Goal: Information Seeking & Learning: Learn about a topic

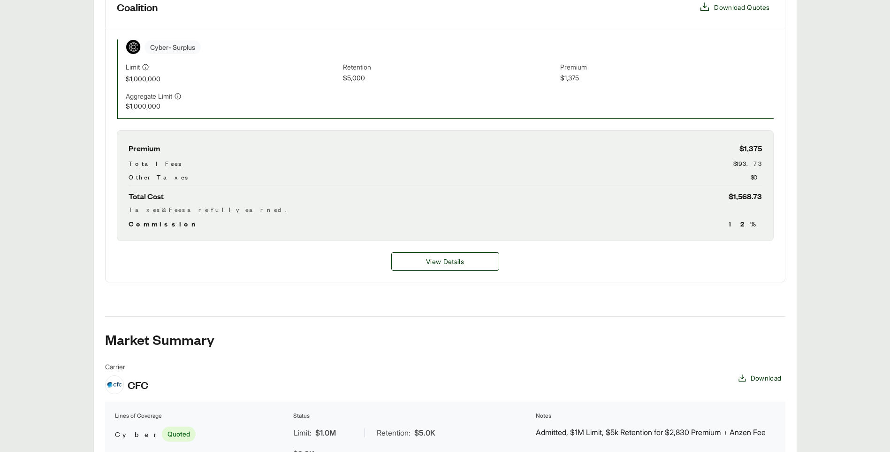
scroll to position [286, 0]
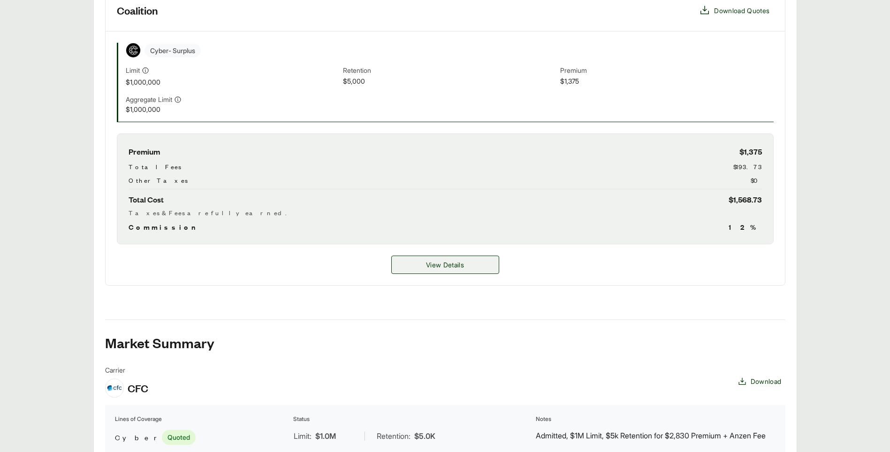
click at [438, 268] on span "View Details" at bounding box center [445, 265] width 38 height 10
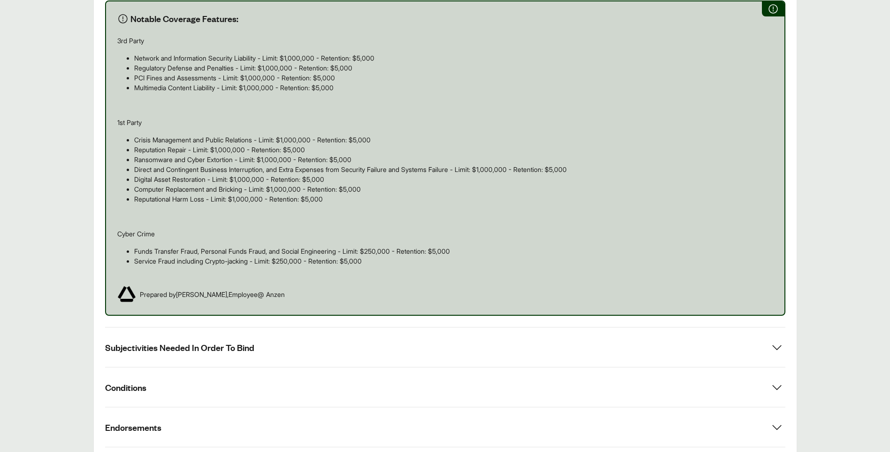
scroll to position [625, 0]
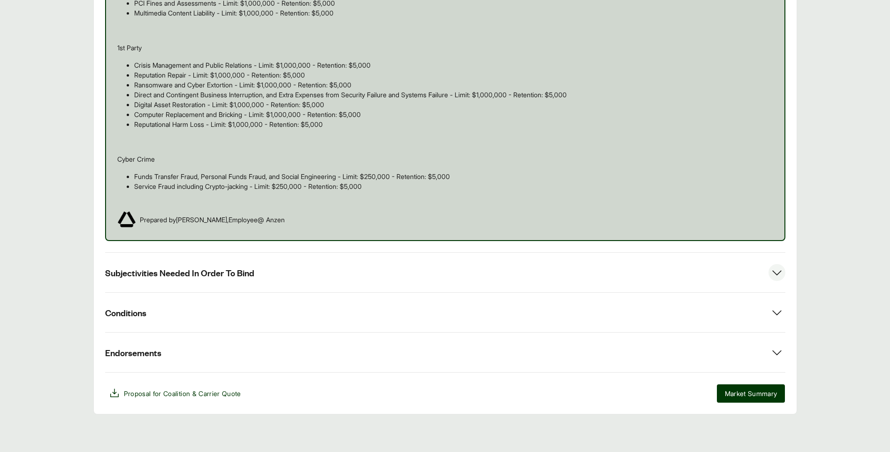
click at [386, 280] on button "Subjectivities Needed In Order To Bind" at bounding box center [445, 272] width 681 height 39
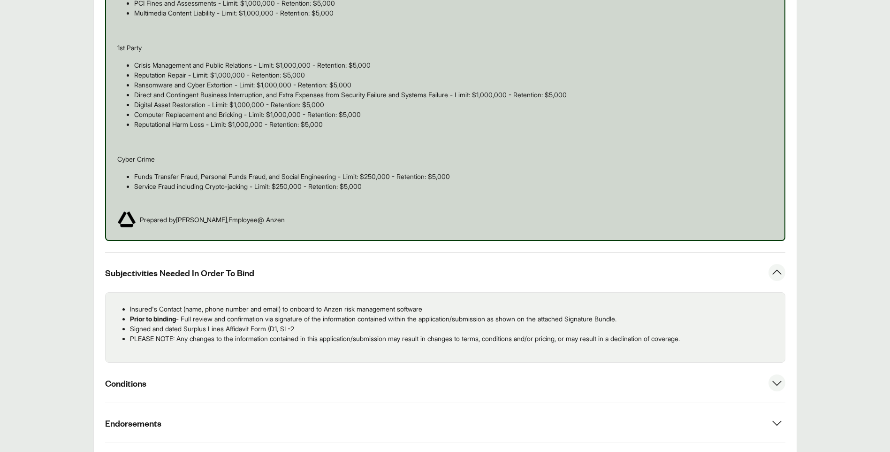
click at [299, 389] on button "Conditions" at bounding box center [445, 382] width 681 height 39
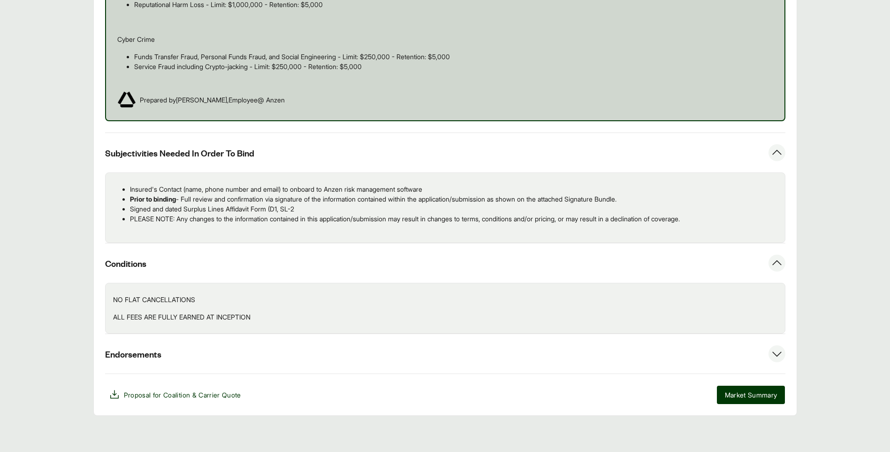
scroll to position [746, 0]
click at [252, 353] on button "Endorsements" at bounding box center [445, 351] width 681 height 39
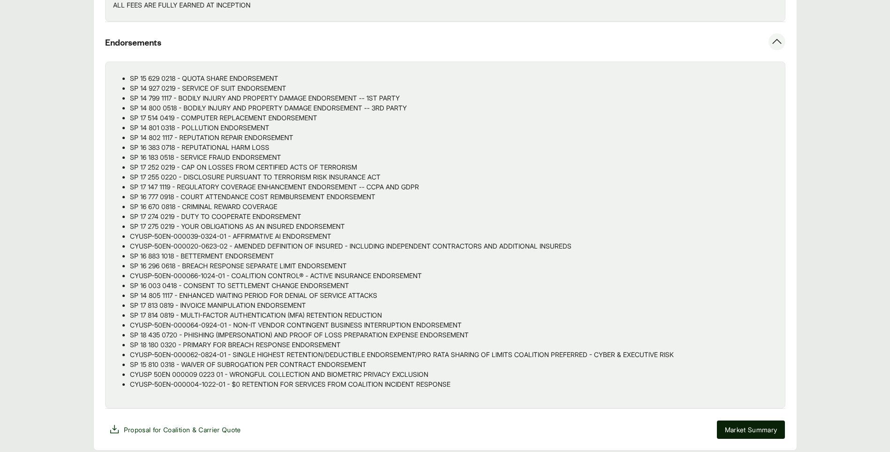
scroll to position [1092, 0]
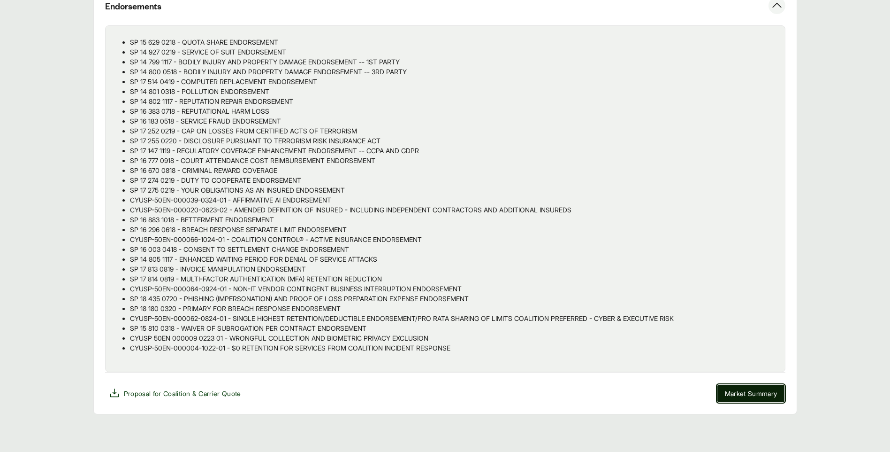
click at [740, 389] on span "Market Summary" at bounding box center [751, 393] width 53 height 10
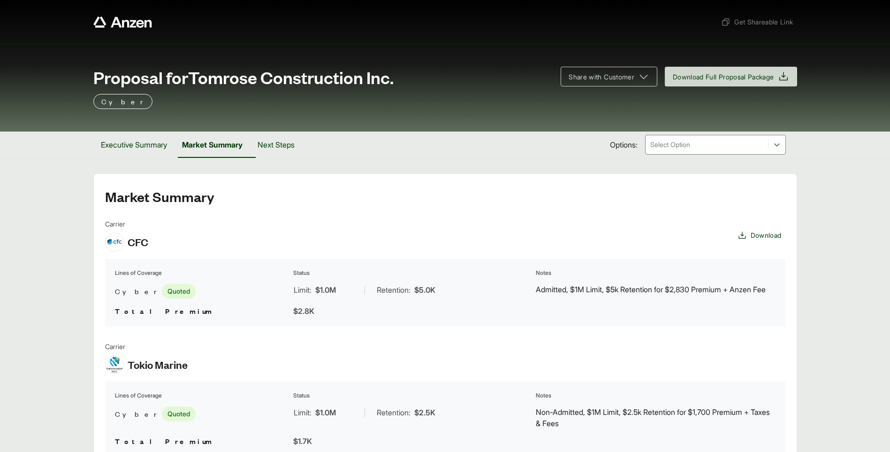
click at [660, 149] on div at bounding box center [707, 144] width 115 height 11
click at [512, 132] on div "Executive Summary Market Summary Next Steps Options: Select Option" at bounding box center [445, 144] width 704 height 26
